Goal: Task Accomplishment & Management: Manage account settings

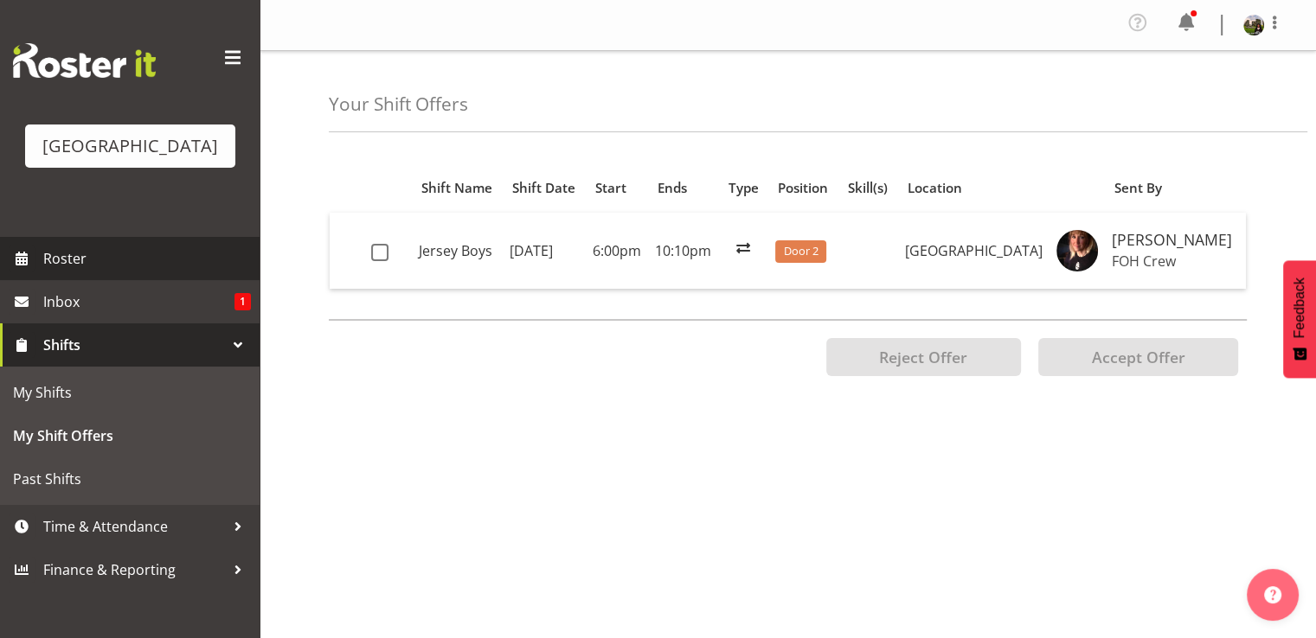
click at [60, 272] on span "Roster" at bounding box center [147, 259] width 208 height 26
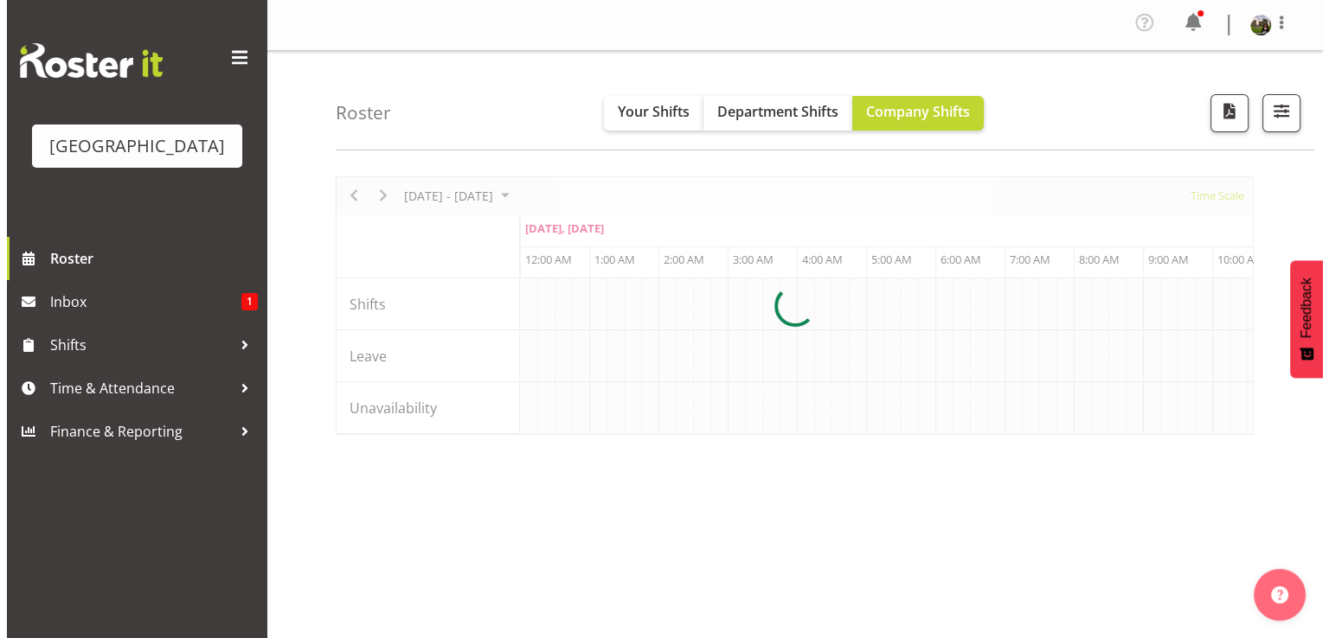
scroll to position [0, 3322]
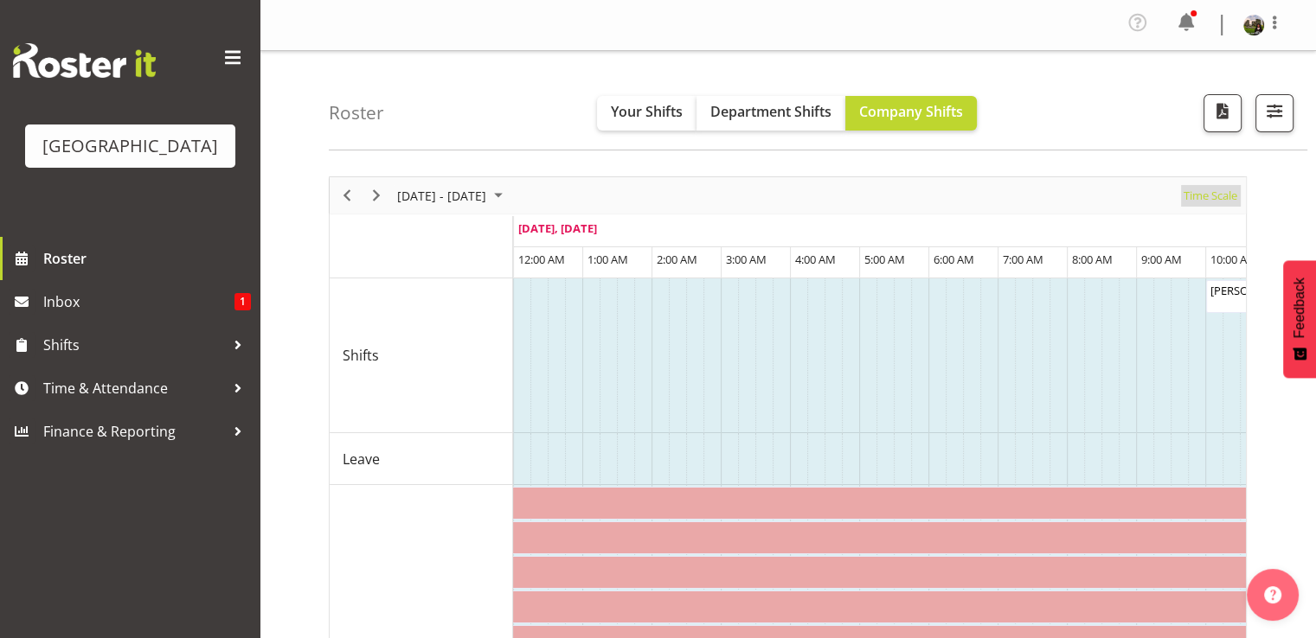
click at [1197, 201] on span "Time Scale" at bounding box center [1210, 196] width 57 height 22
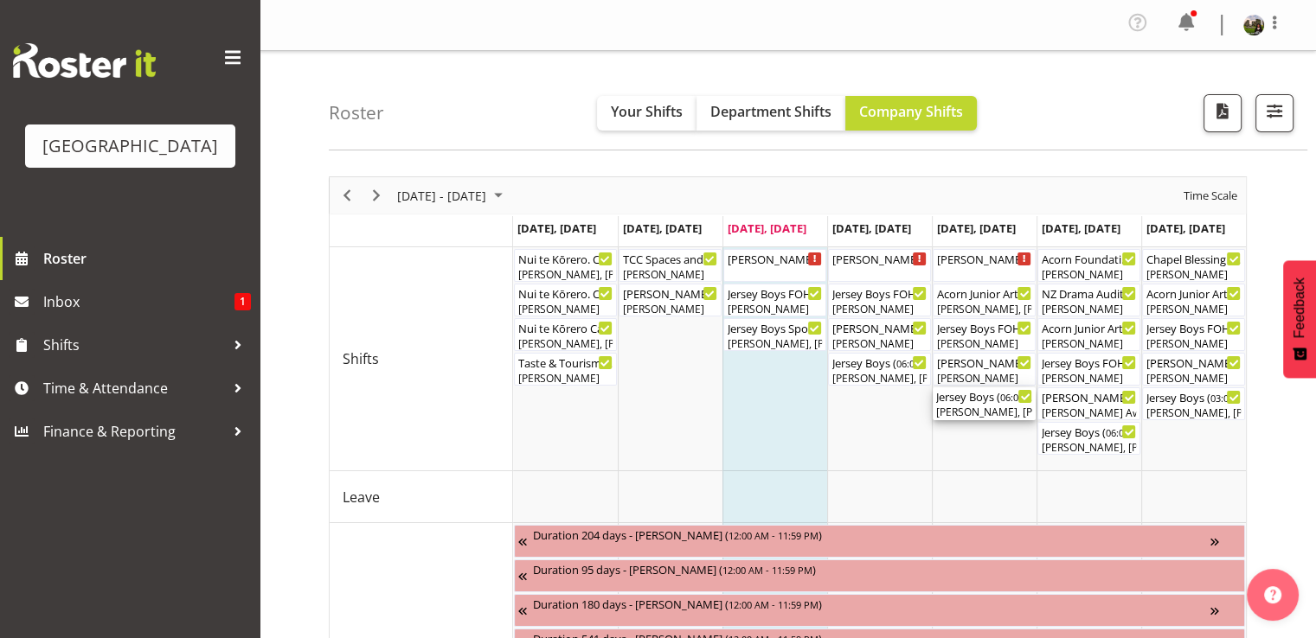
click at [975, 407] on div "[PERSON_NAME], [PERSON_NAME], [PERSON_NAME], [PERSON_NAME], [PERSON_NAME], [PER…" at bounding box center [984, 413] width 96 height 16
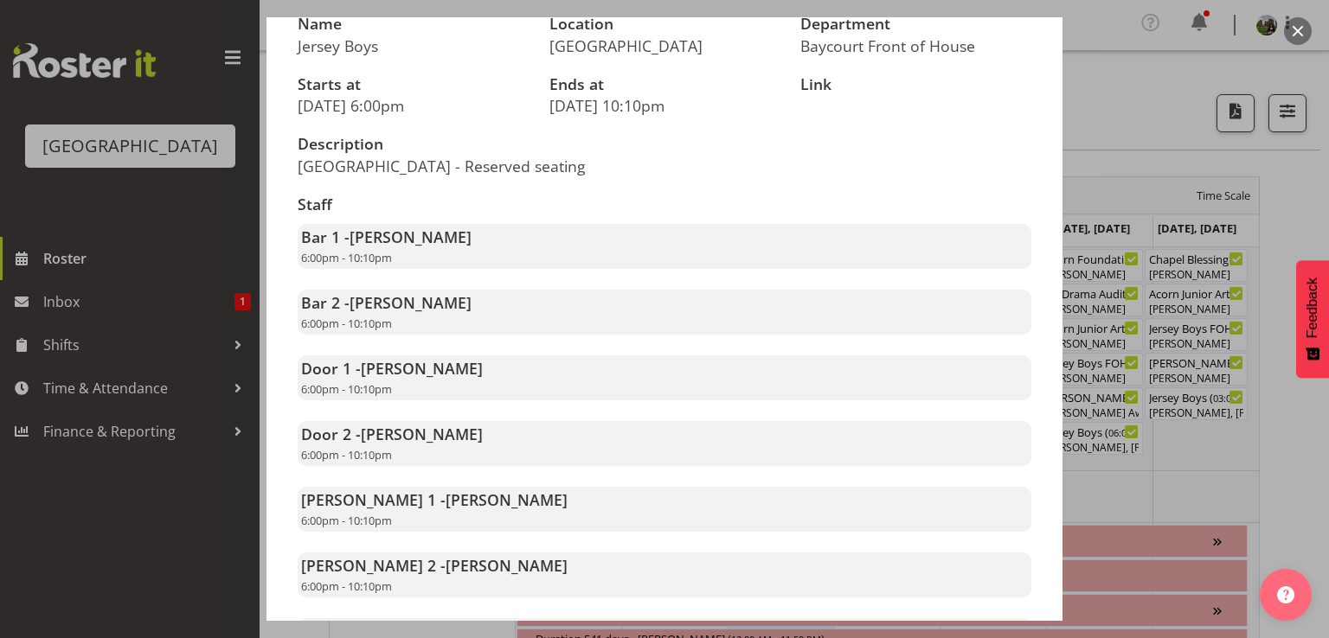
scroll to position [346, 0]
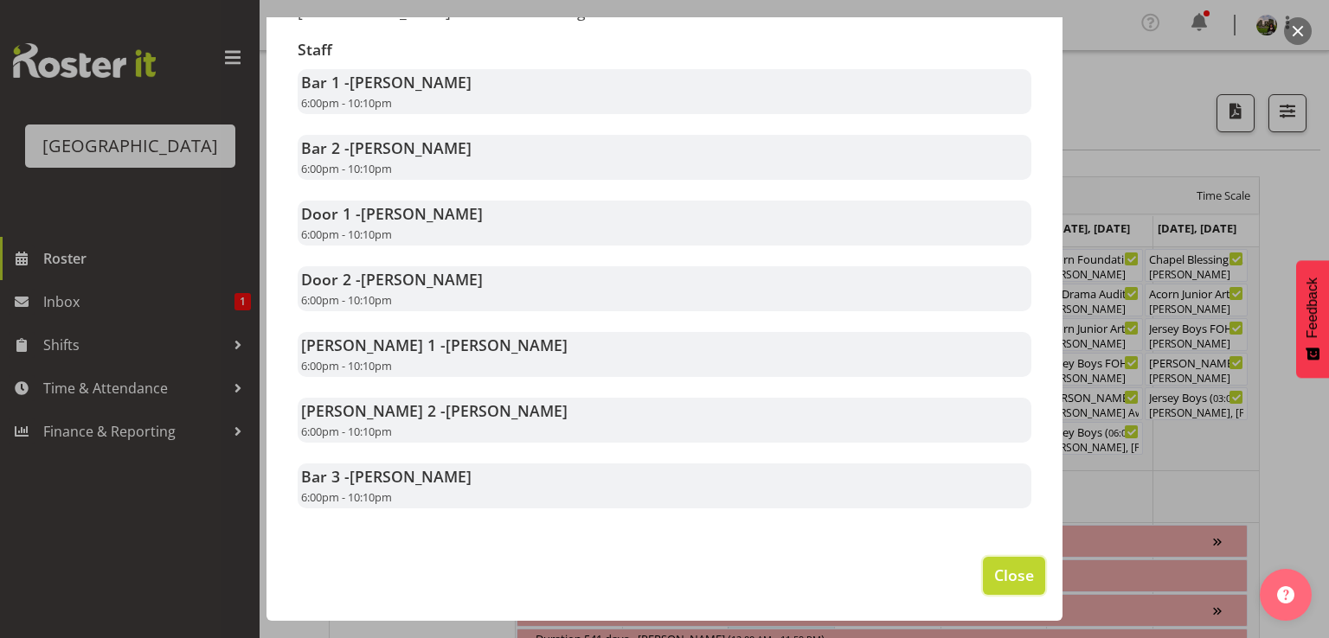
click at [994, 580] on span "Close" at bounding box center [1014, 575] width 40 height 22
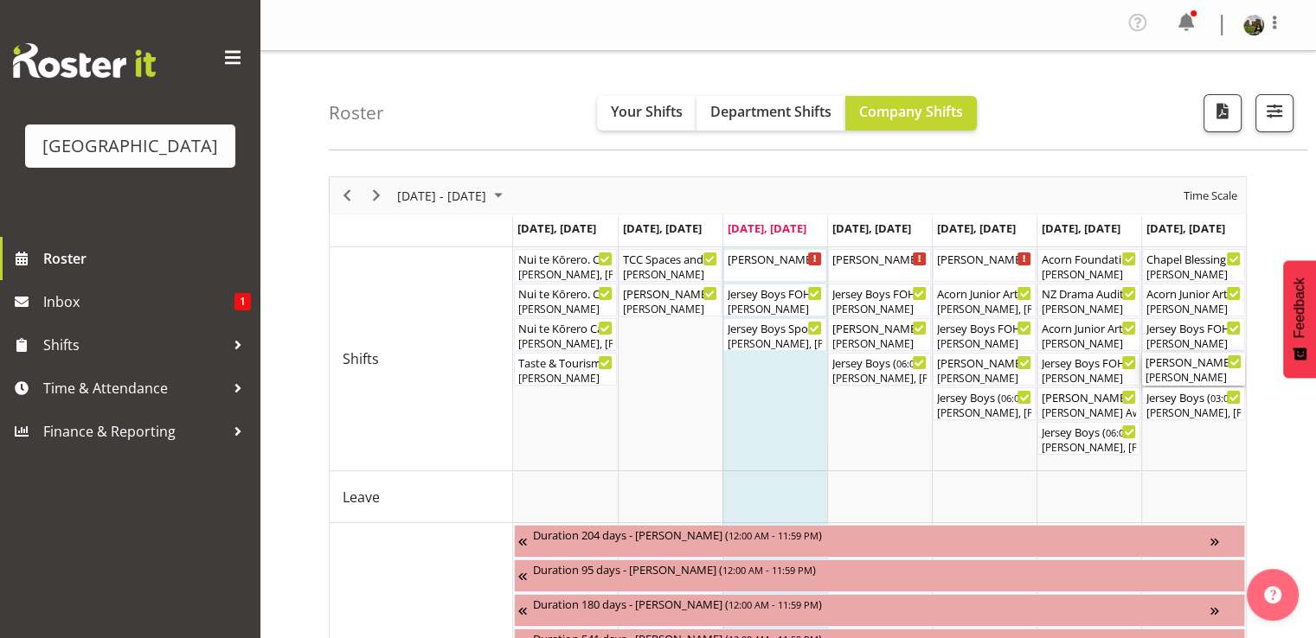
click at [1159, 375] on div "[PERSON_NAME]" at bounding box center [1193, 378] width 96 height 16
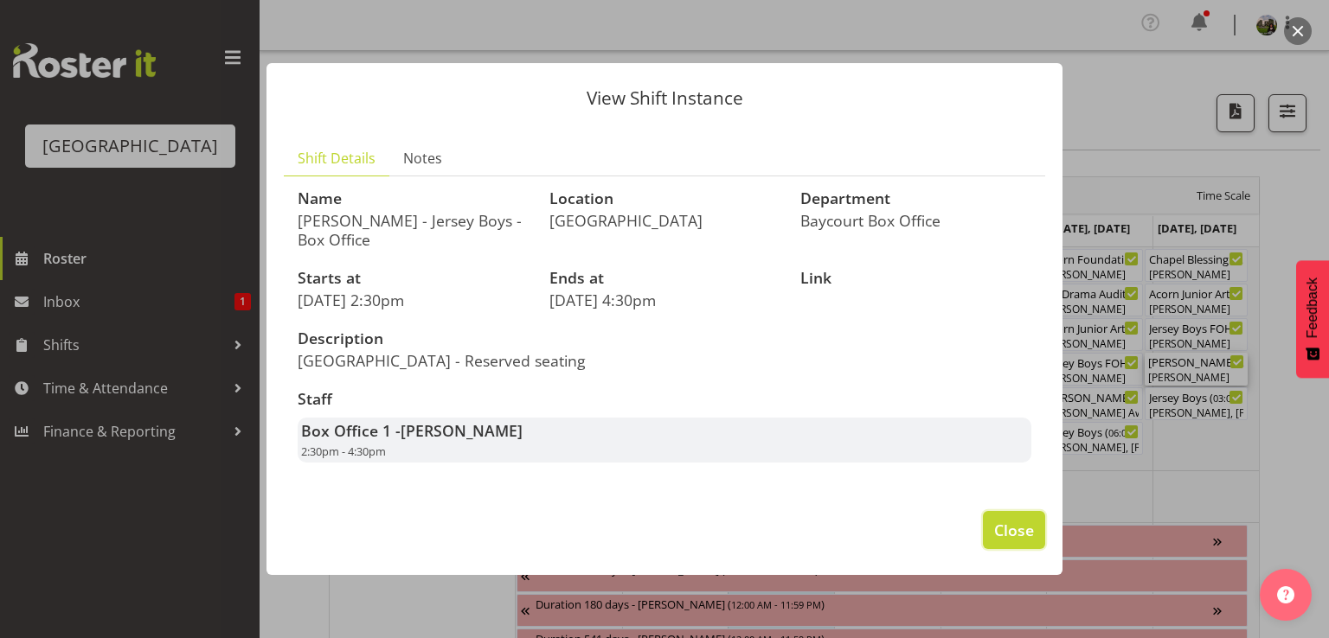
click at [1007, 530] on span "Close" at bounding box center [1014, 530] width 40 height 22
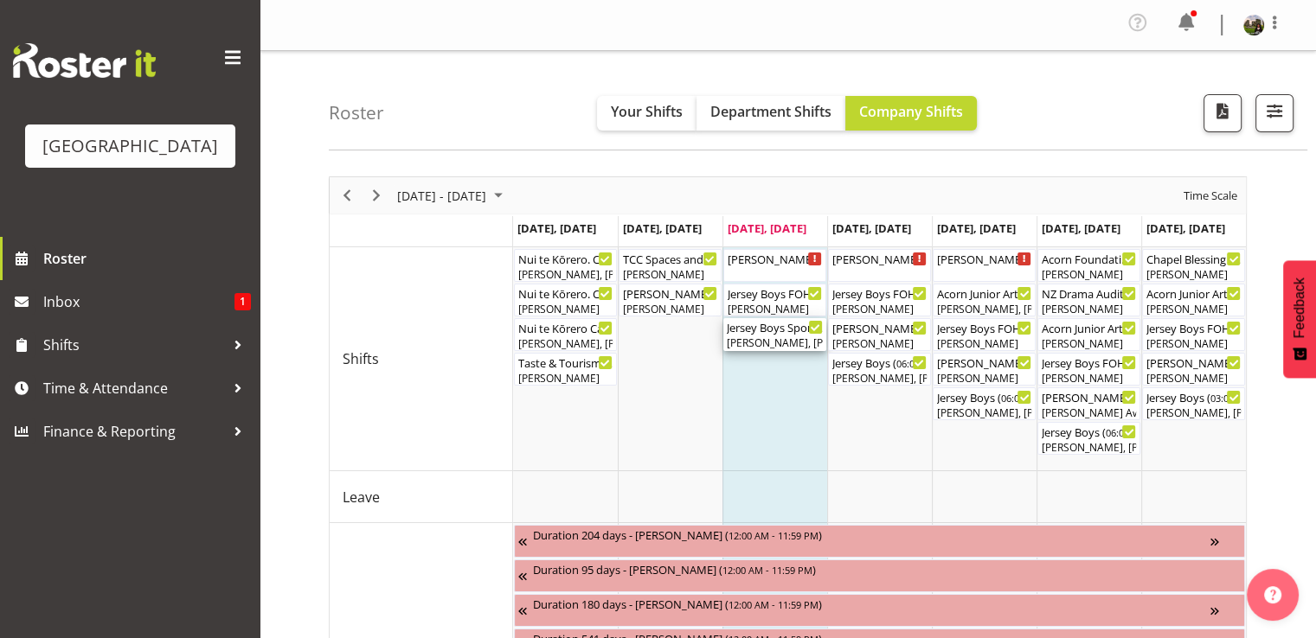
click at [748, 331] on div "Jersey Boys Sponsors Night ( 05:15 PM - 10:10 PM )" at bounding box center [775, 326] width 96 height 17
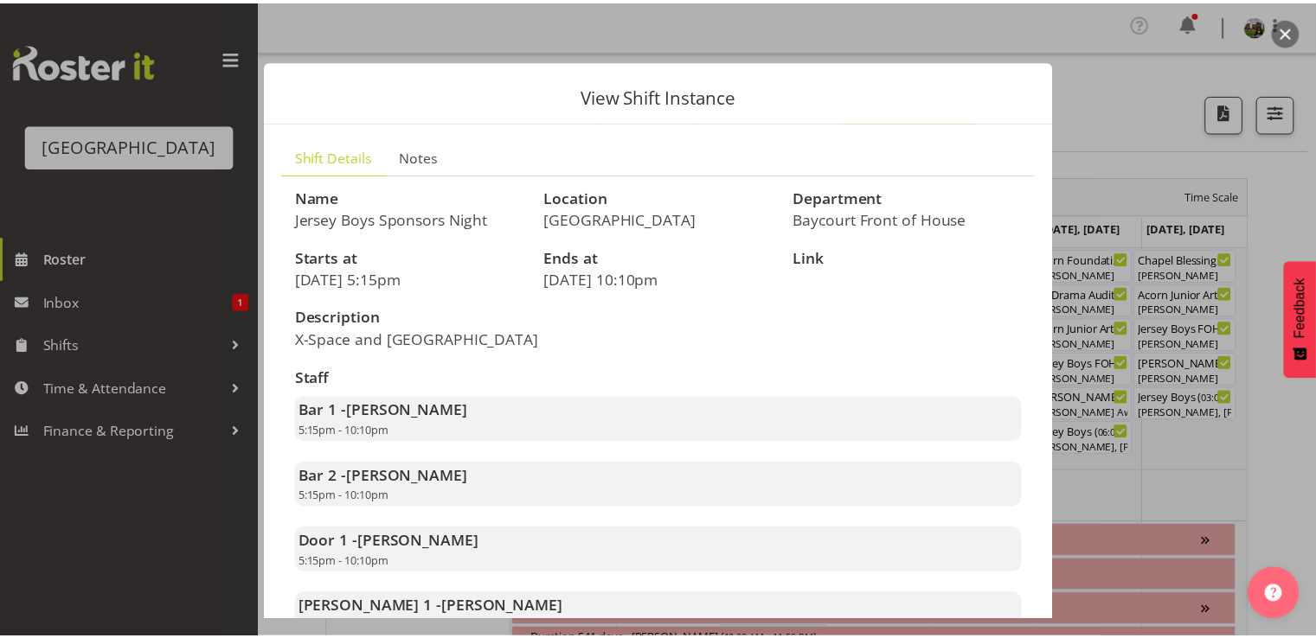
scroll to position [173, 0]
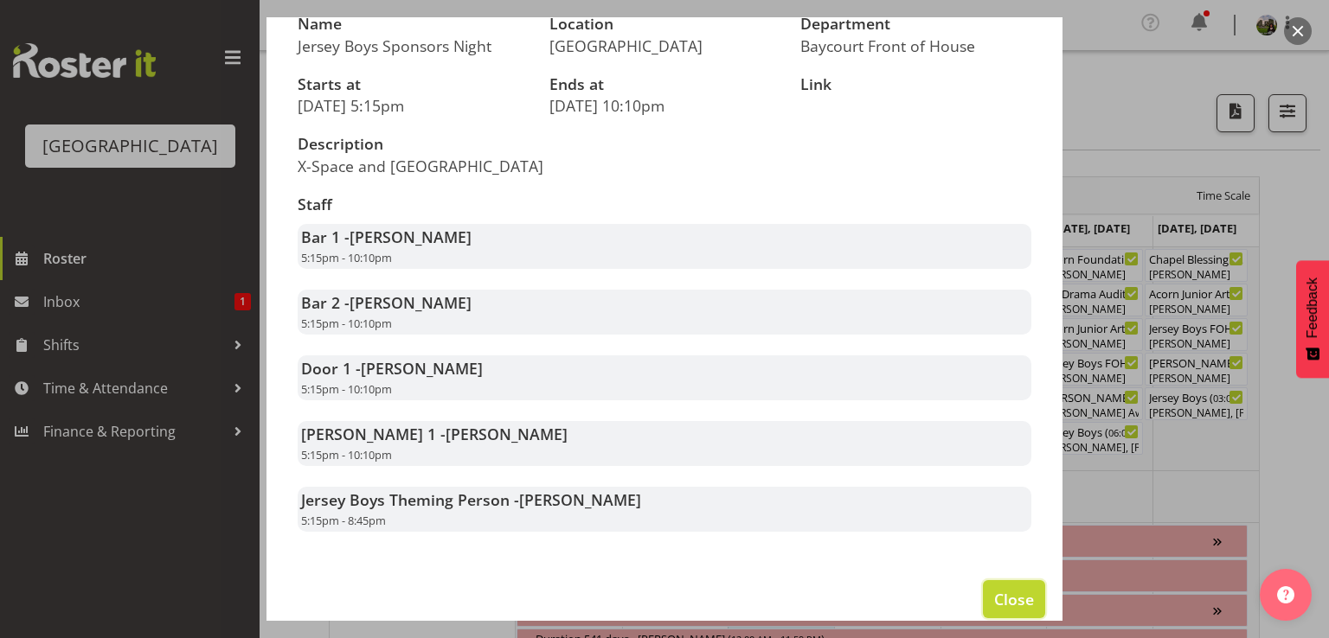
click at [1000, 607] on span "Close" at bounding box center [1014, 599] width 40 height 22
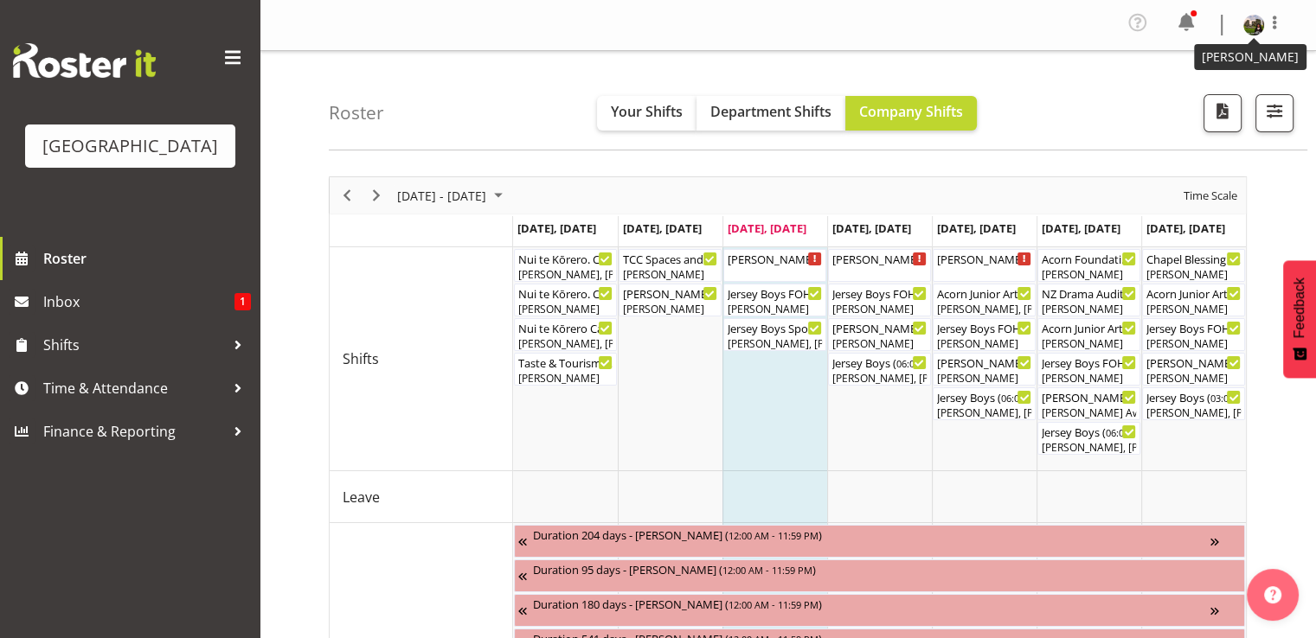
click at [1248, 21] on img at bounding box center [1253, 25] width 21 height 21
click at [1168, 91] on link "Log Out" at bounding box center [1202, 95] width 166 height 31
